Goal: Task Accomplishment & Management: Complete application form

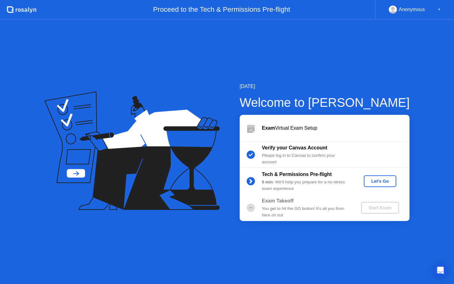
click at [377, 179] on div "Let's Go" at bounding box center [379, 181] width 27 height 5
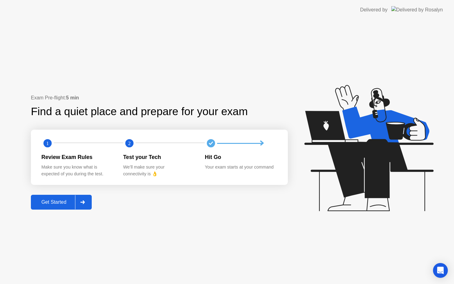
click at [64, 199] on div "Get Started" at bounding box center [54, 202] width 42 height 6
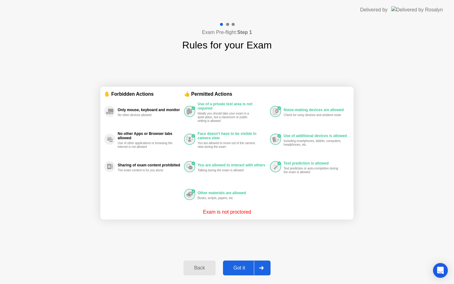
click at [239, 265] on div "Got it" at bounding box center [239, 268] width 29 height 6
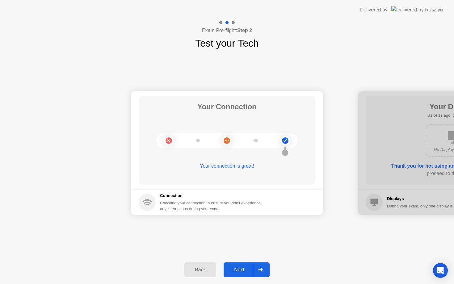
click at [250, 270] on div "Next" at bounding box center [238, 270] width 27 height 6
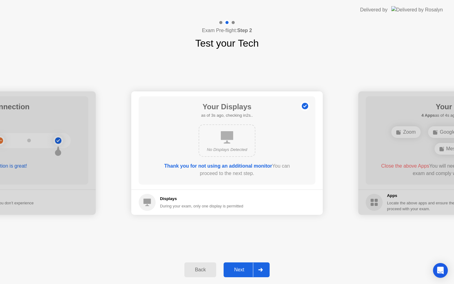
click at [250, 270] on div "Next" at bounding box center [238, 270] width 27 height 6
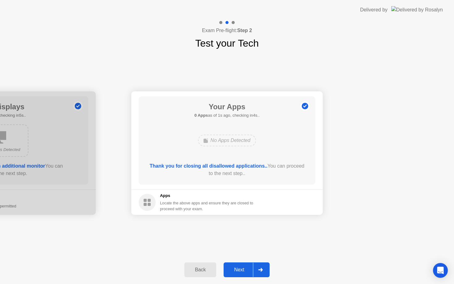
click at [241, 270] on div "Next" at bounding box center [238, 270] width 27 height 6
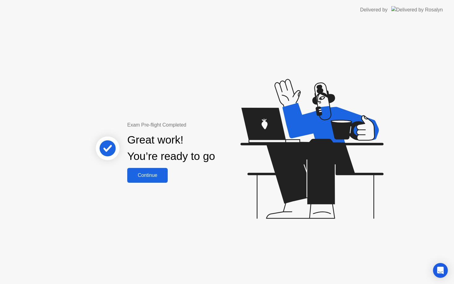
click at [152, 174] on div "Continue" at bounding box center [147, 176] width 37 height 6
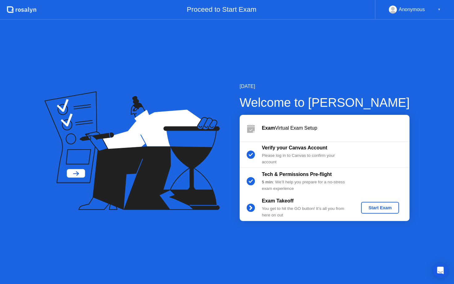
click at [375, 209] on div "Start Exam" at bounding box center [379, 207] width 33 height 5
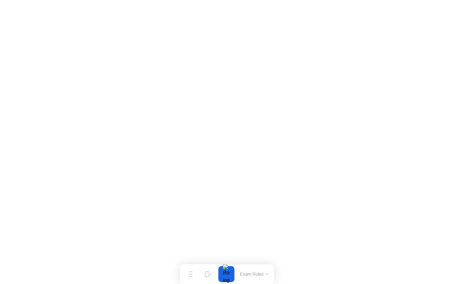
click at [246, 273] on button "Exam Rules" at bounding box center [254, 274] width 33 height 6
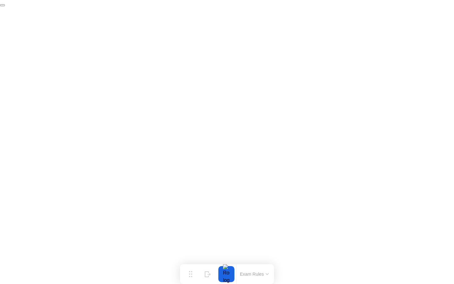
click div "End Proctoring Session"
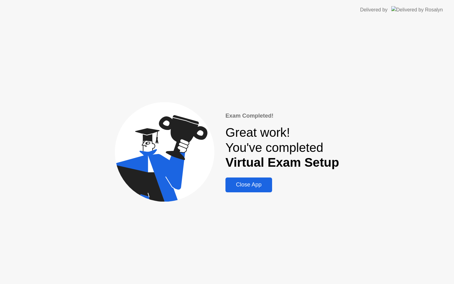
click at [238, 182] on div "Close App" at bounding box center [248, 185] width 43 height 6
